Goal: Task Accomplishment & Management: Manage account settings

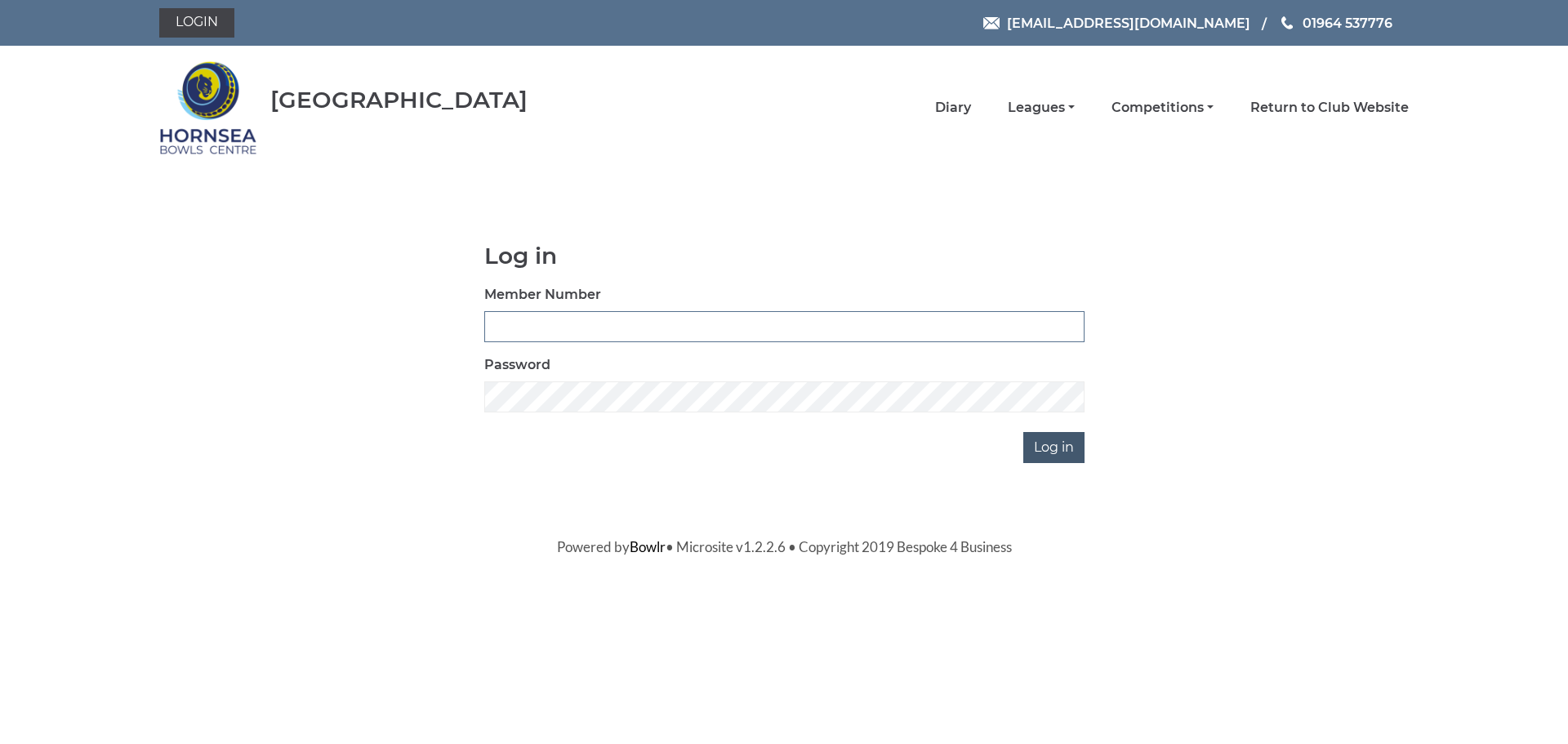
type input "1000"
click at [1065, 436] on input "Log in" at bounding box center [1054, 447] width 61 height 31
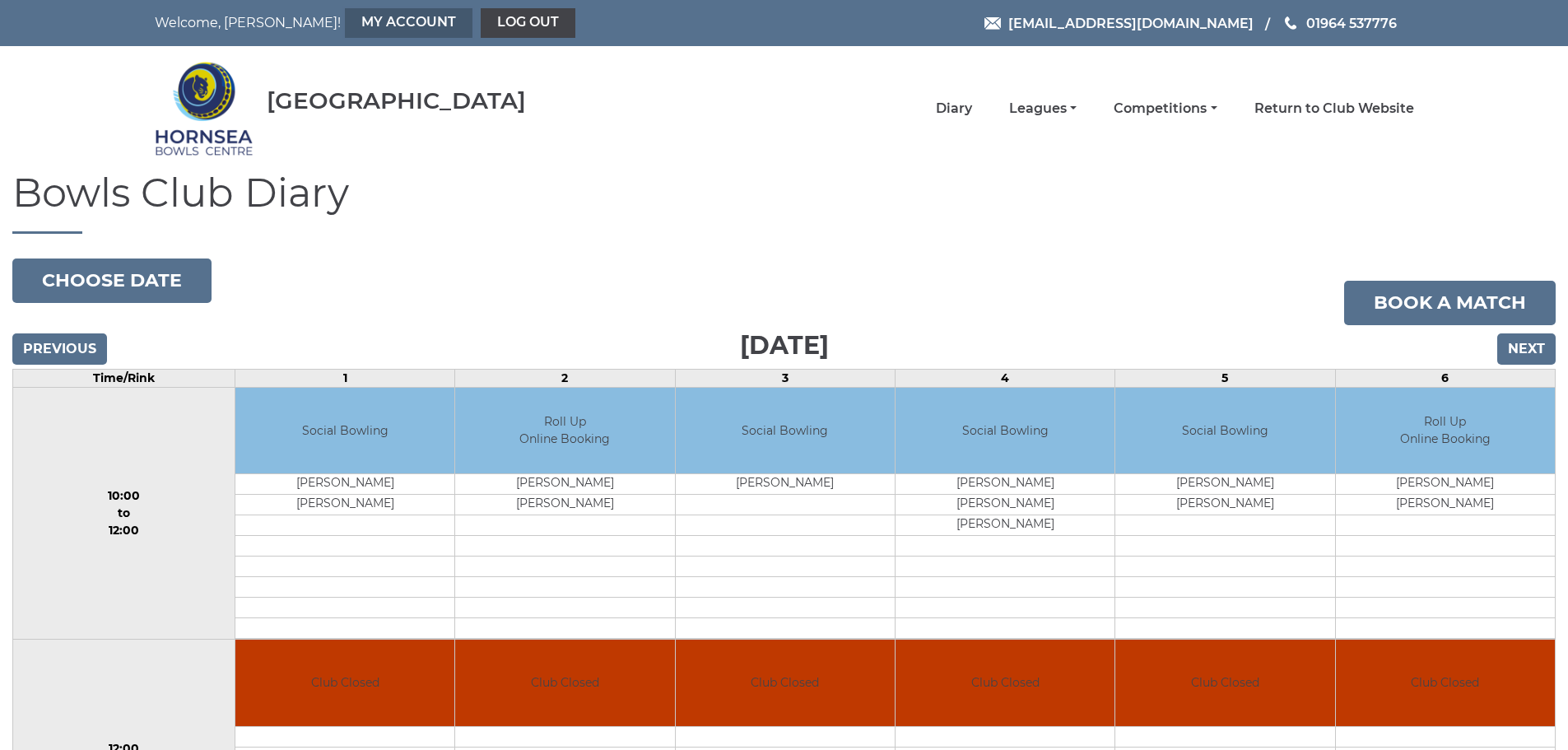
click at [345, 27] on link "My Account" at bounding box center [408, 23] width 127 height 30
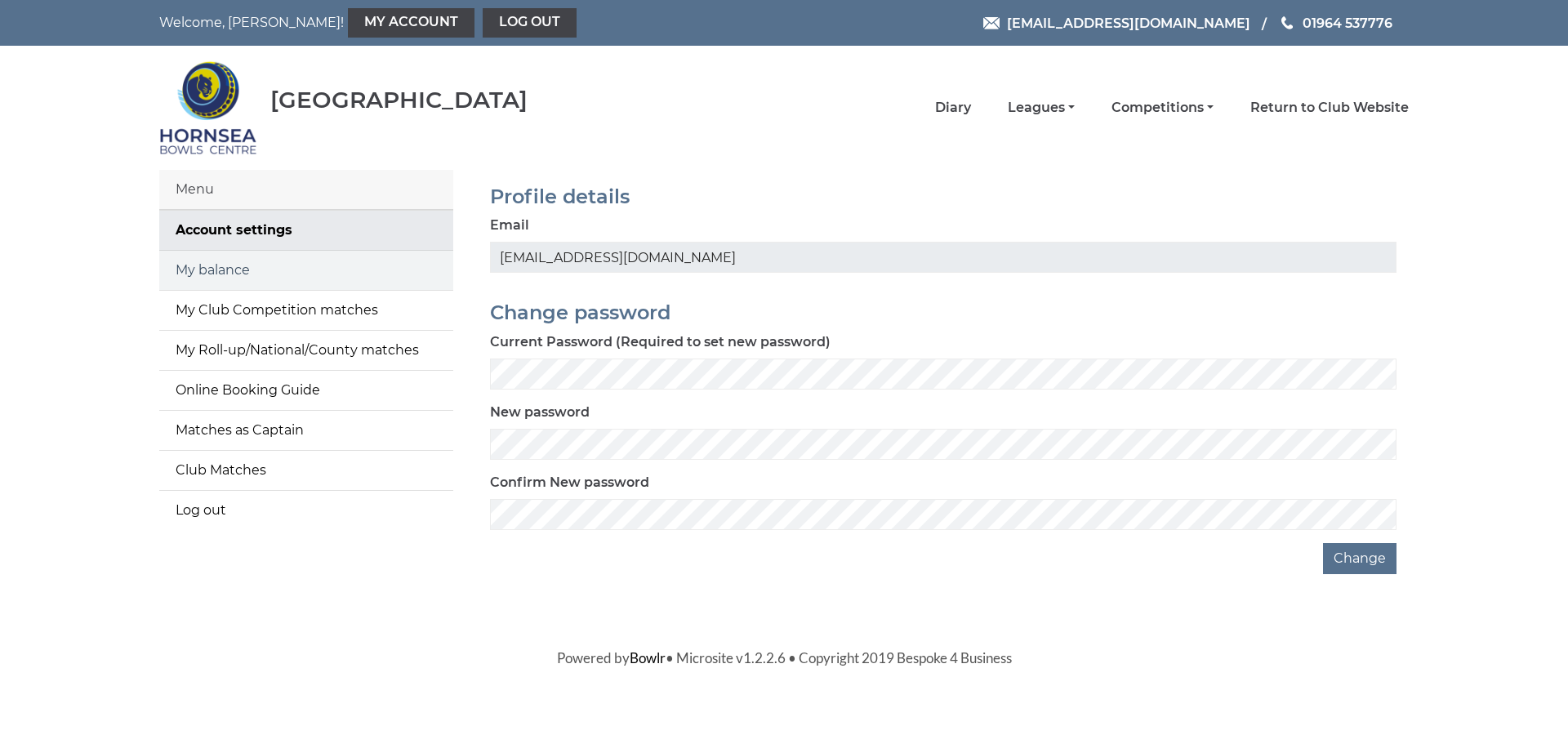
click at [248, 271] on link "My balance" at bounding box center [306, 270] width 294 height 39
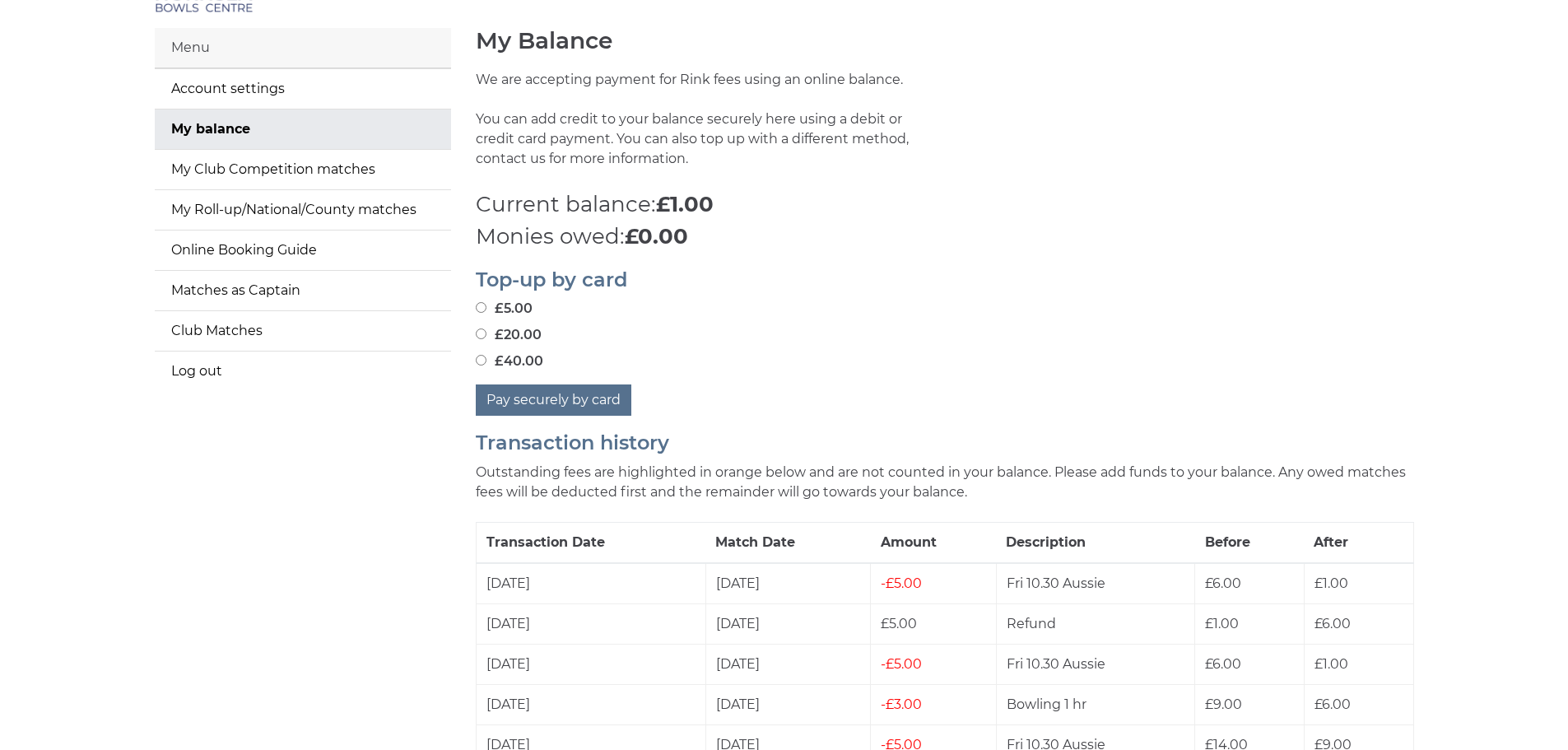
scroll to position [165, 0]
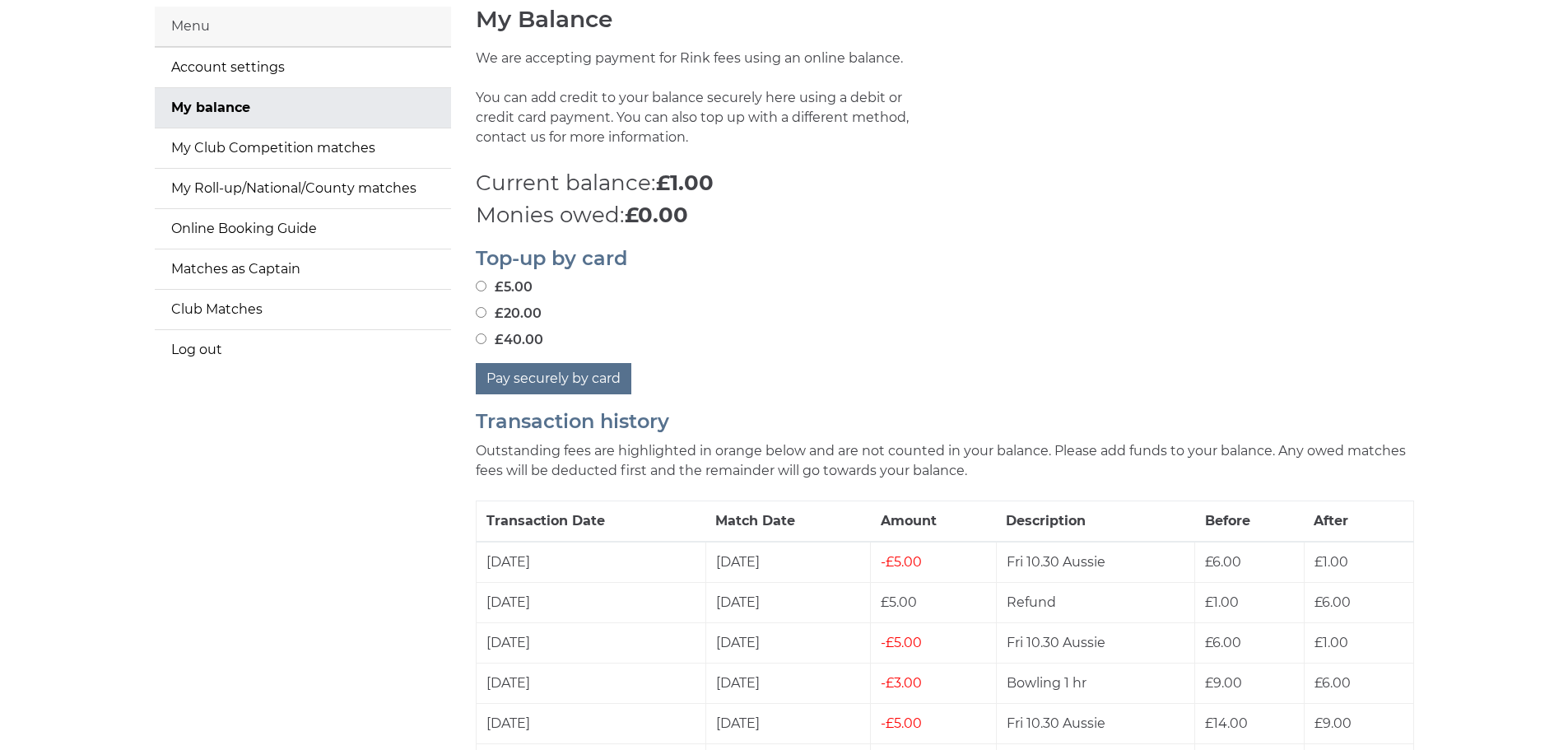
click at [482, 310] on input "£20.00" at bounding box center [481, 312] width 11 height 11
radio input "true"
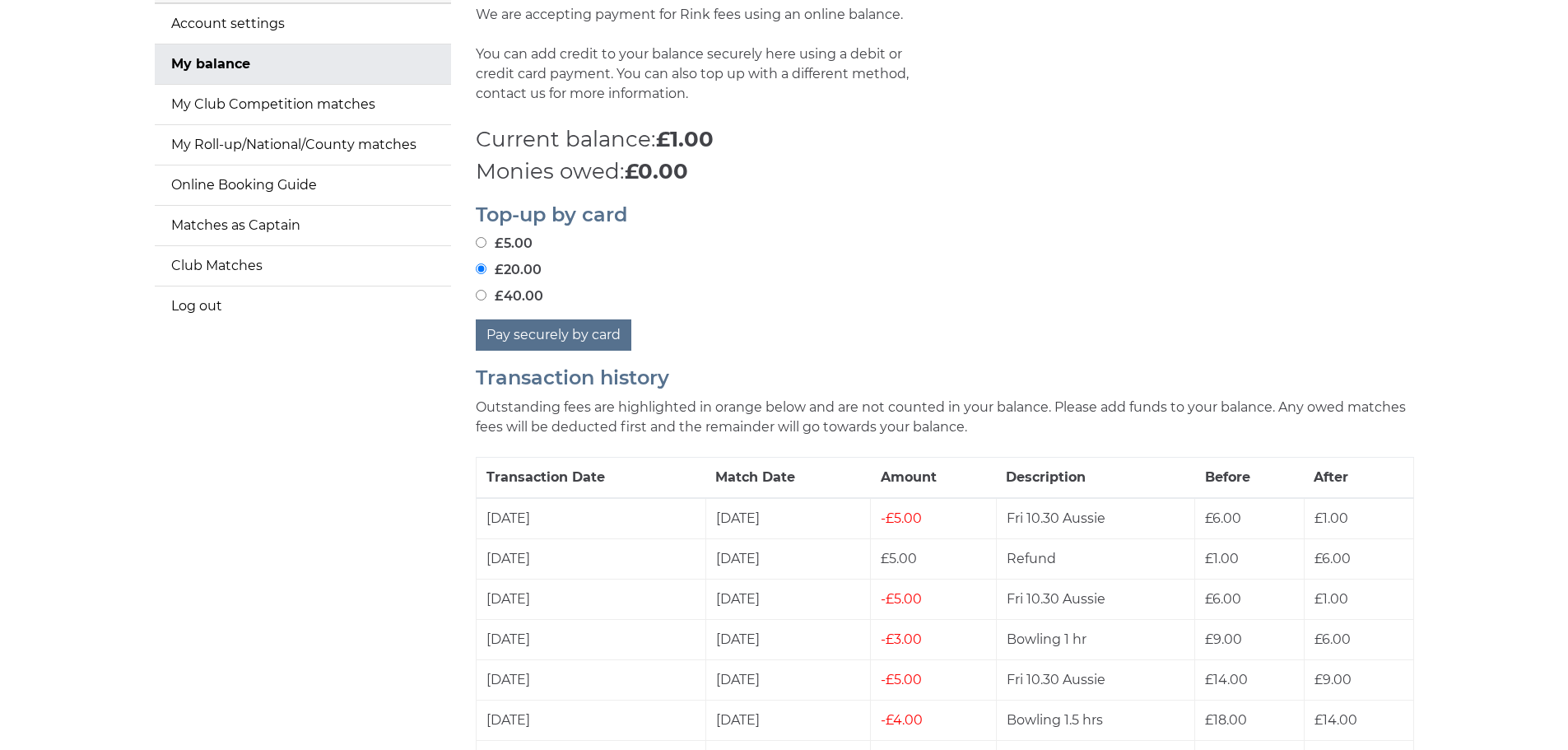
scroll to position [247, 0]
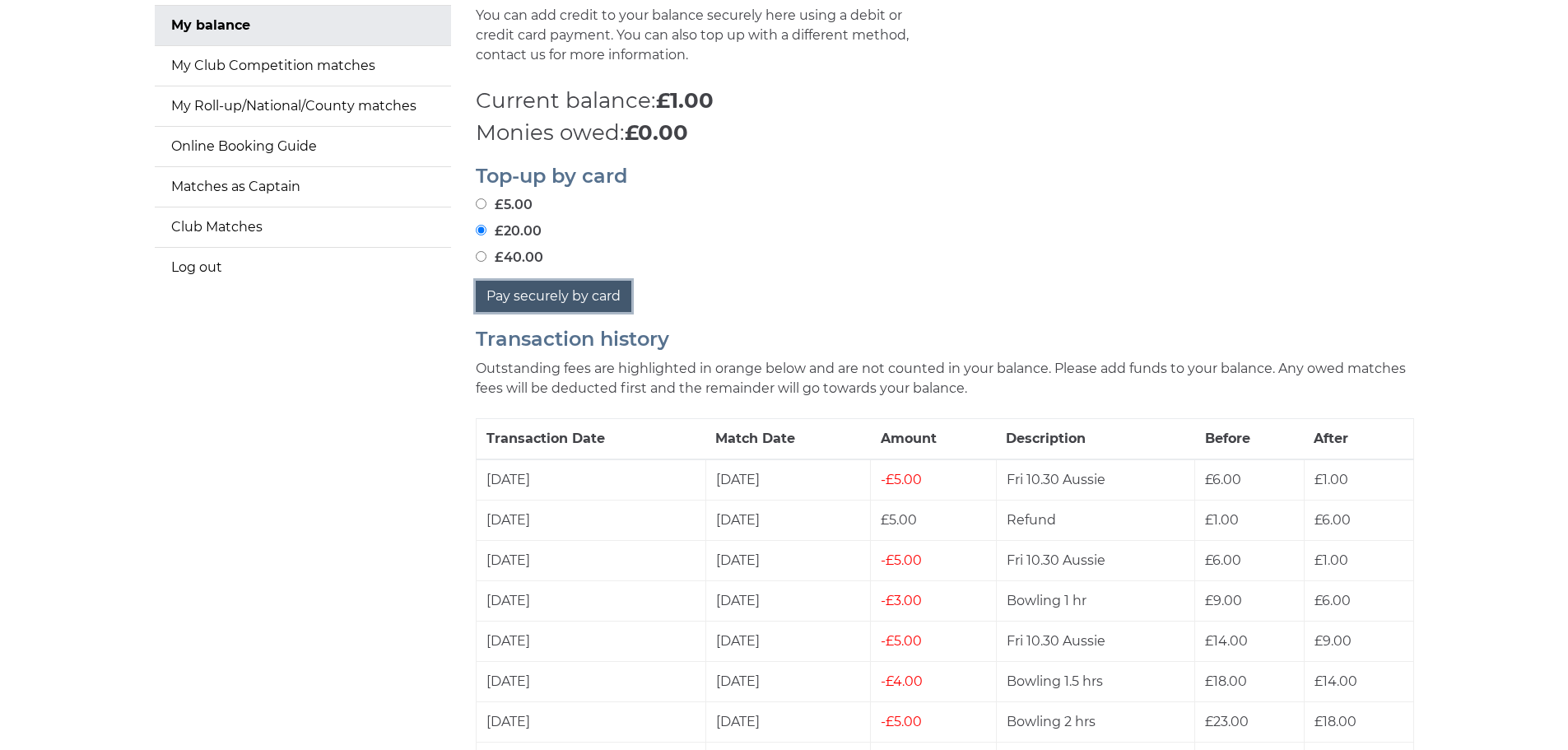
click at [577, 300] on button "Pay securely by card" at bounding box center [553, 296] width 156 height 31
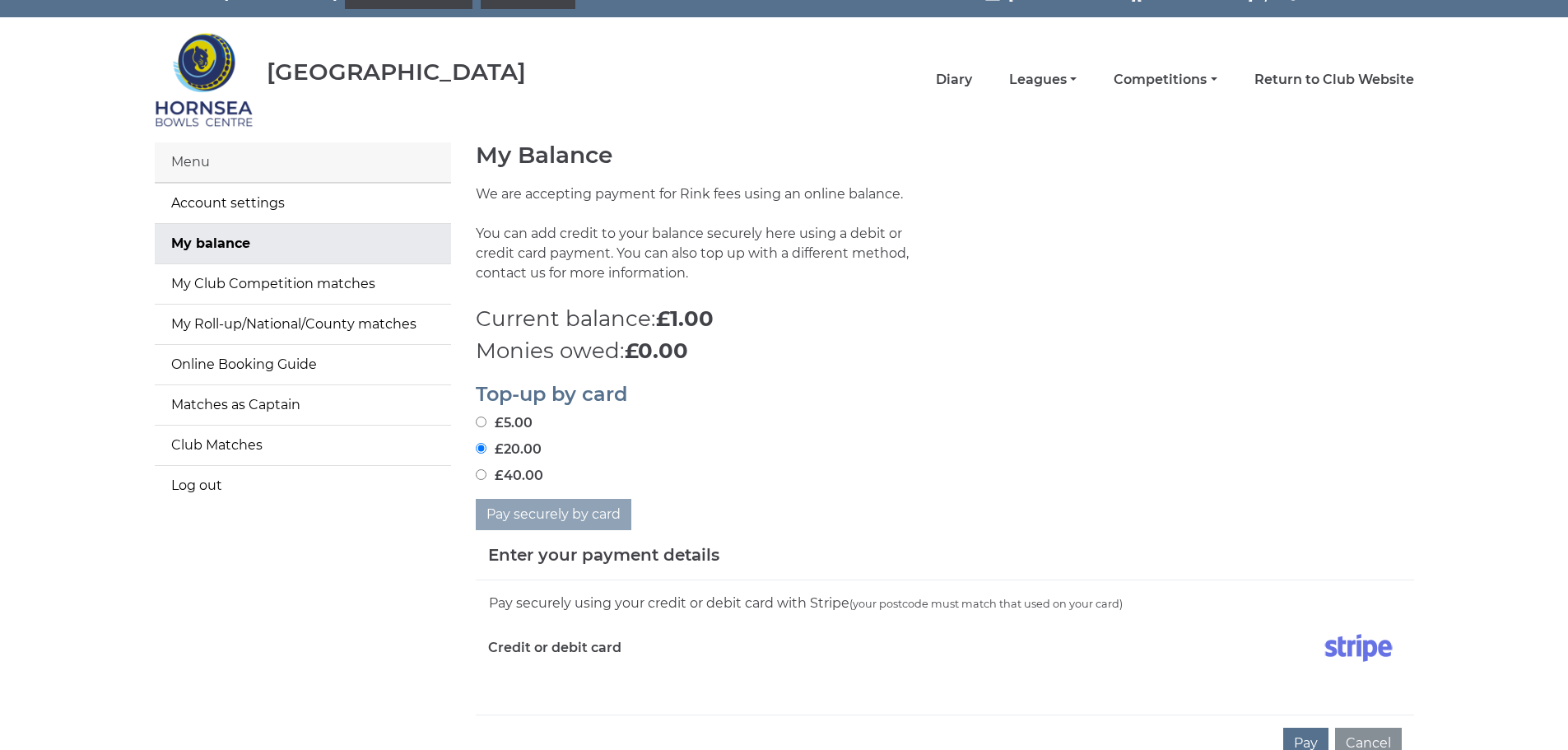
scroll to position [0, 0]
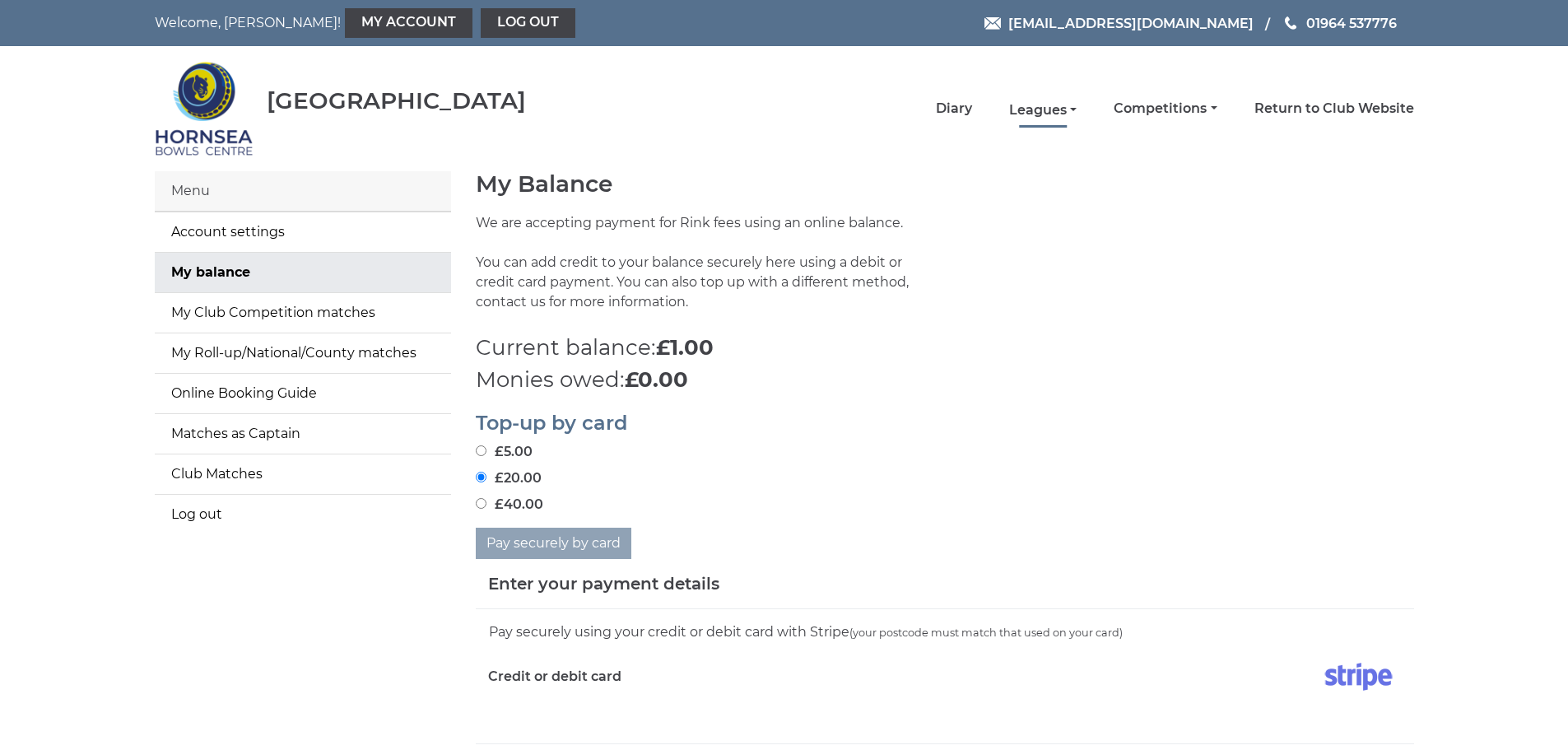
click at [1069, 106] on link "Leagues" at bounding box center [1043, 111] width 67 height 18
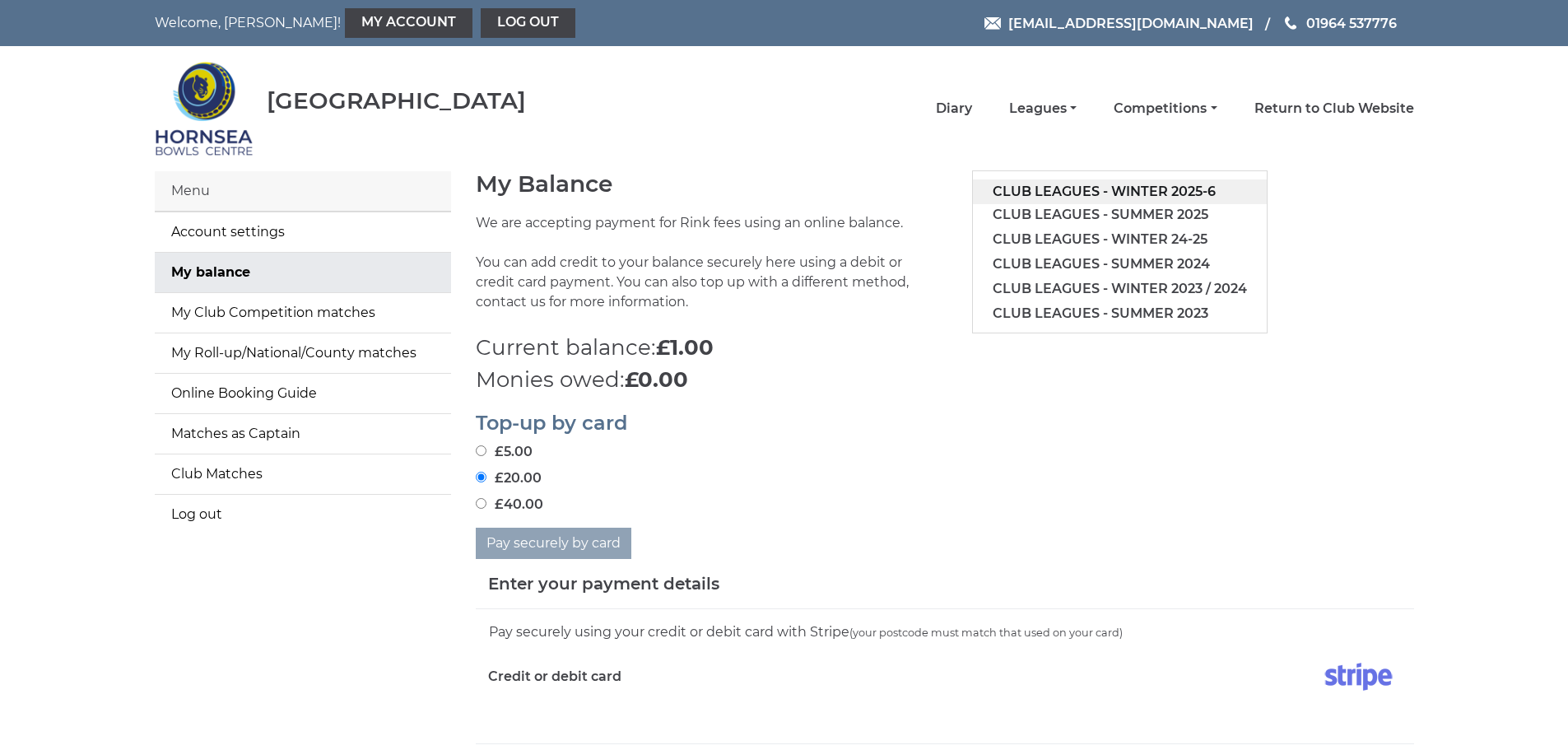
click at [1097, 194] on link "Club leagues - Winter 2025-6" at bounding box center [1120, 192] width 293 height 25
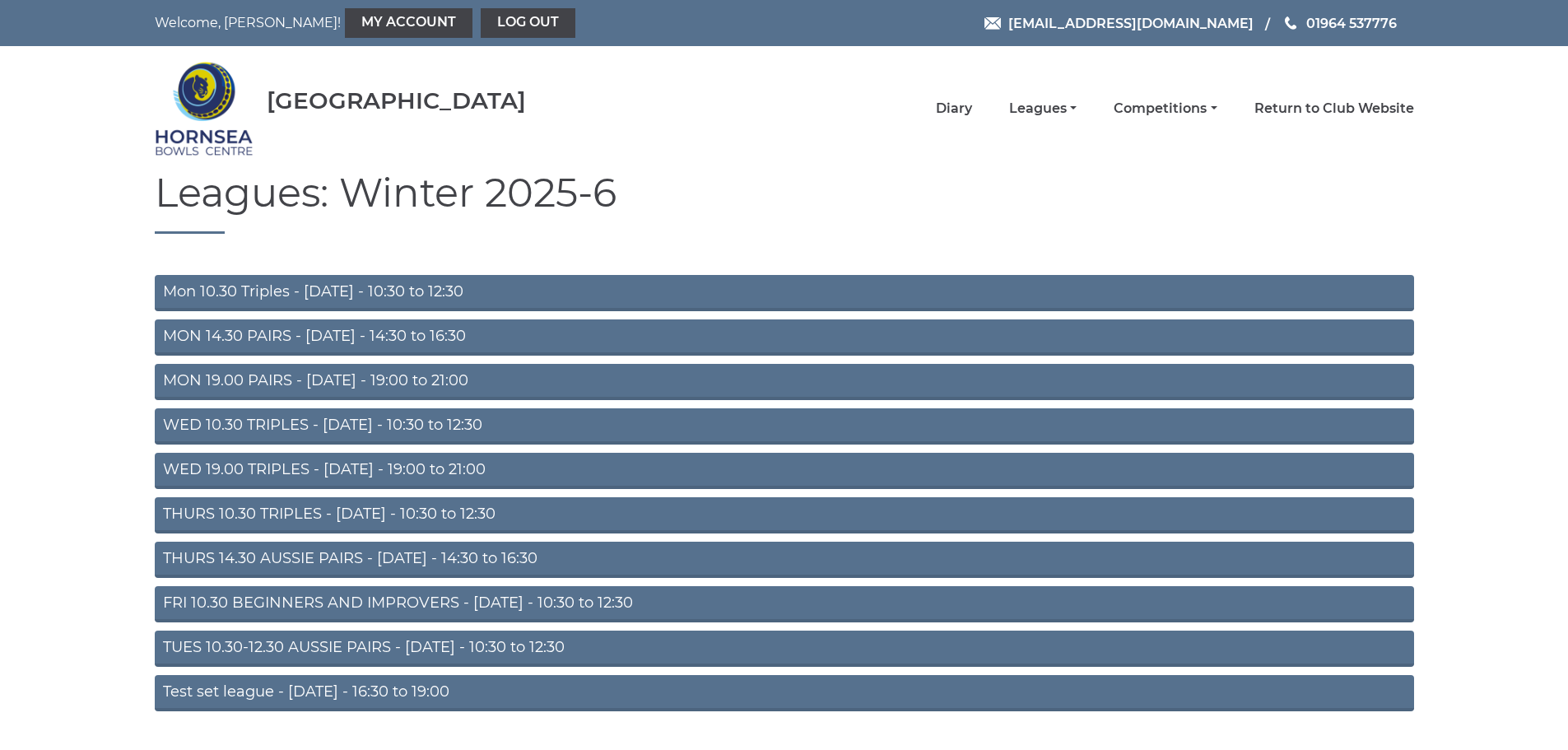
click at [400, 599] on link "FRI 10.30 BEGINNERS AND IMPROVERS - Friday - 10:30 to 12:30" at bounding box center [784, 604] width 1260 height 36
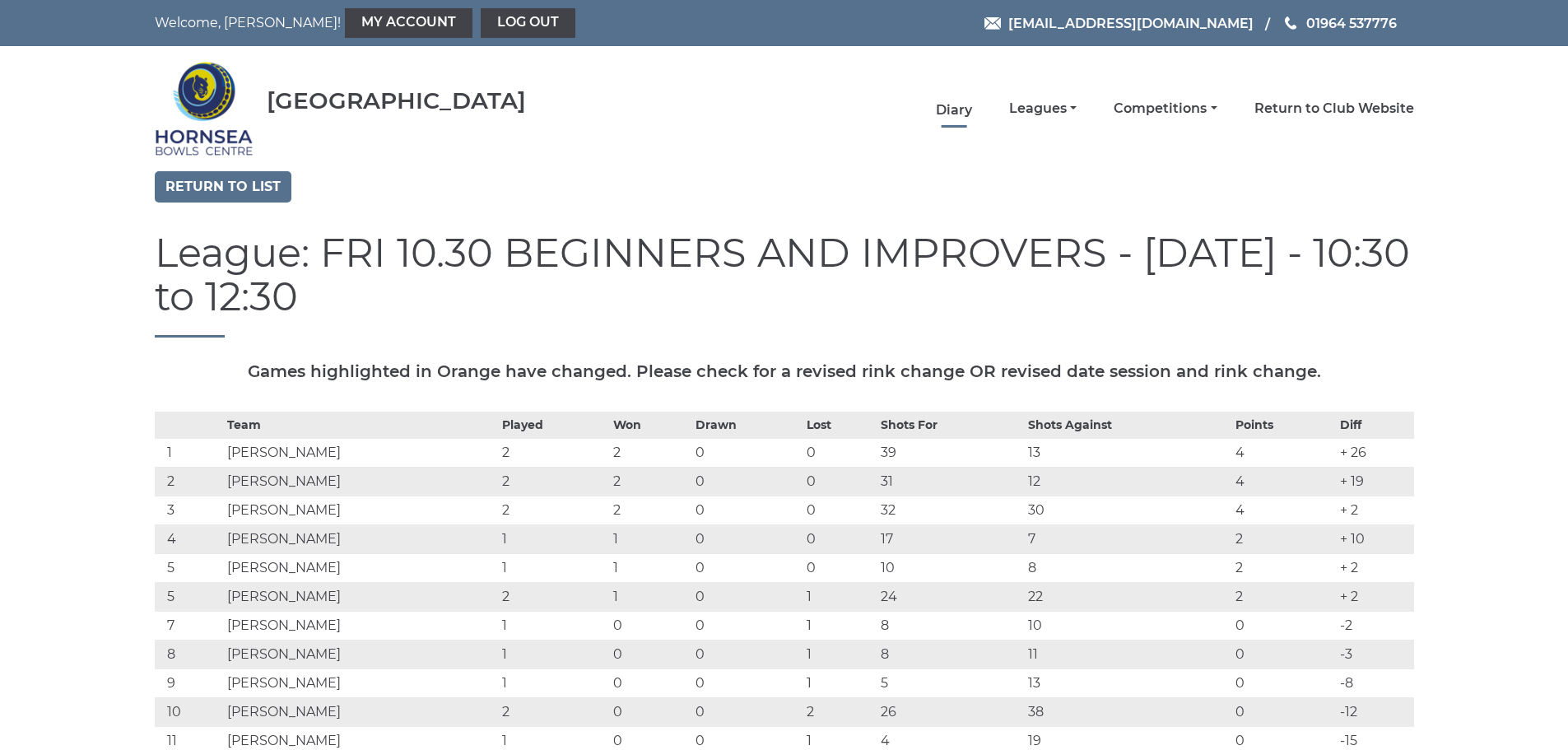
click at [970, 102] on link "Diary" at bounding box center [954, 111] width 36 height 18
click at [968, 106] on link "Diary" at bounding box center [954, 111] width 36 height 18
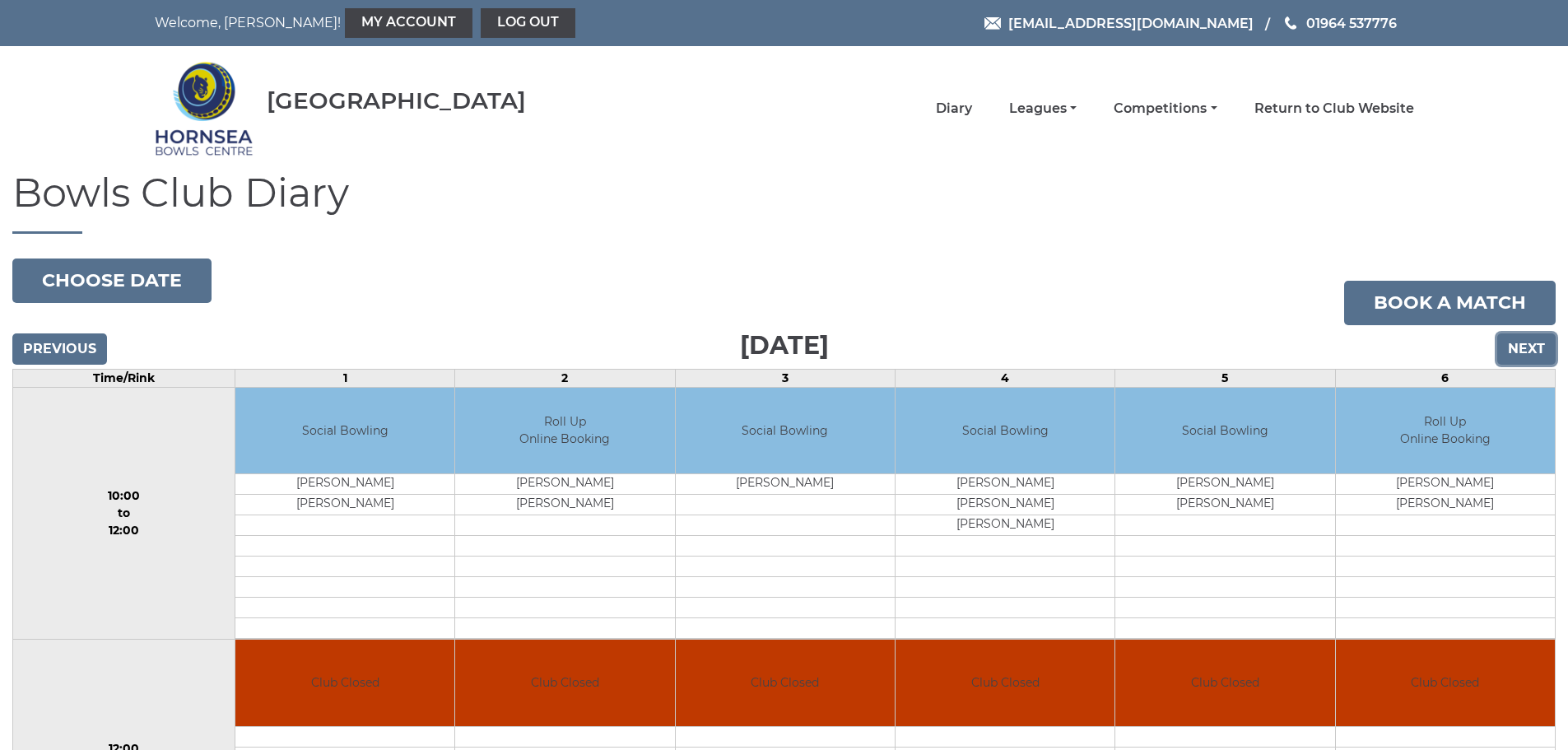
click at [1530, 356] on input "Next" at bounding box center [1526, 348] width 58 height 31
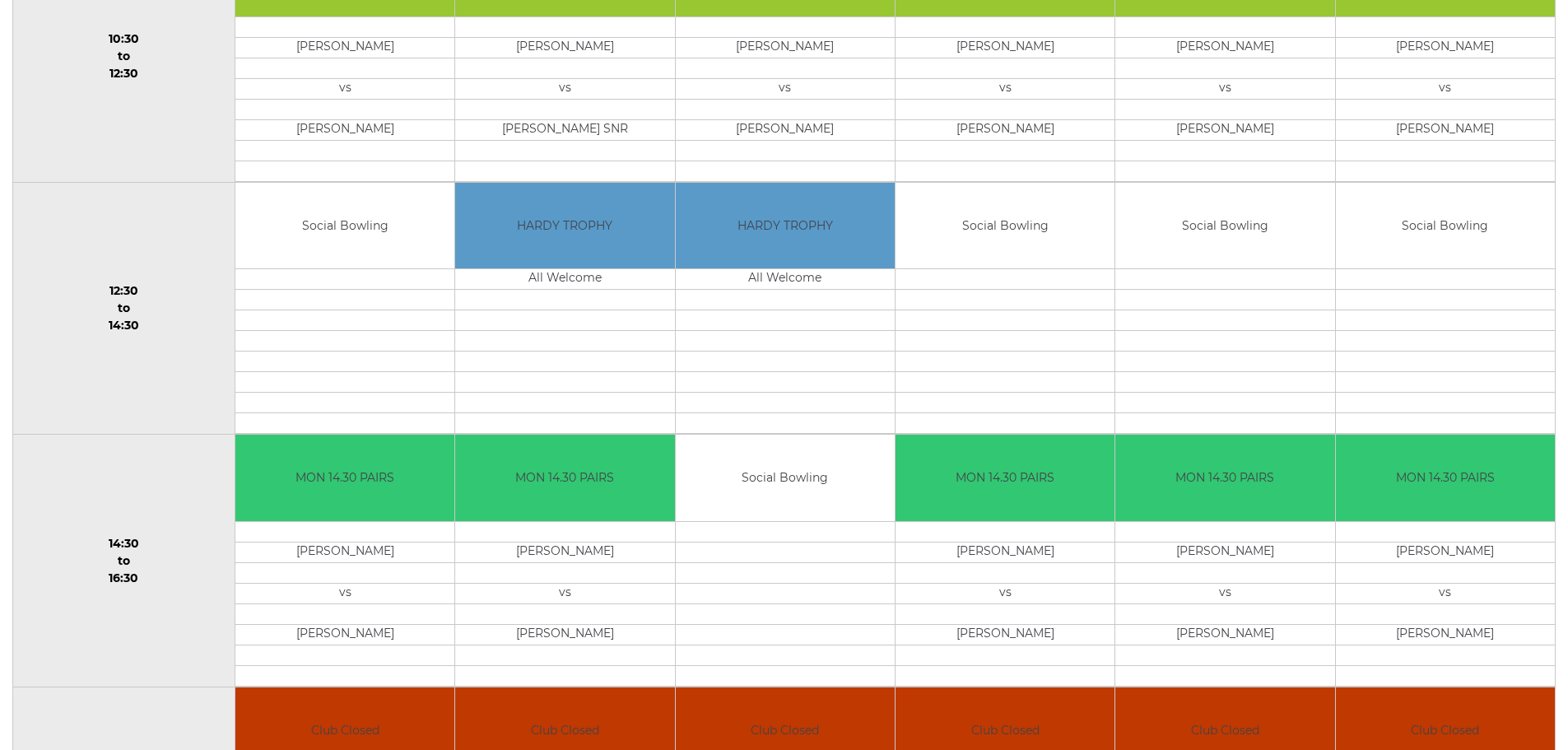
scroll to position [741, 0]
